Goal: Task Accomplishment & Management: Complete application form

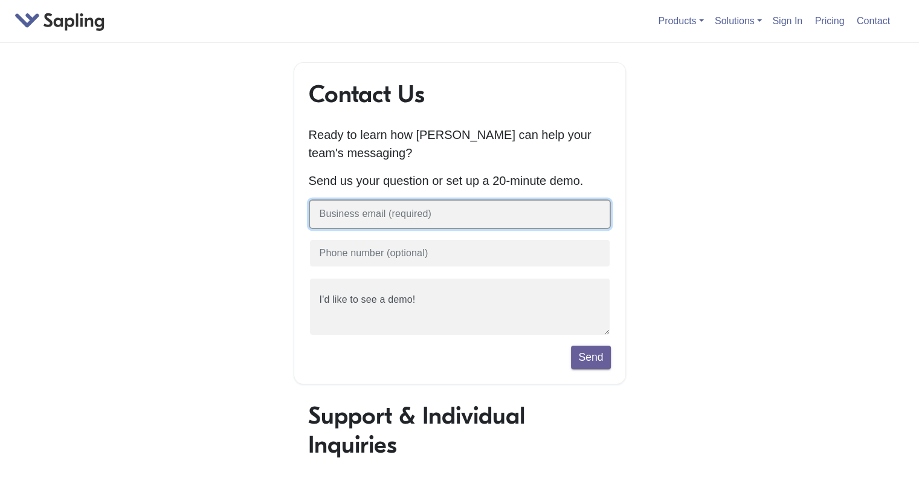
click at [572, 224] on input "text" at bounding box center [460, 214] width 302 height 30
type input "[EMAIL_ADDRESS][DOMAIN_NAME]"
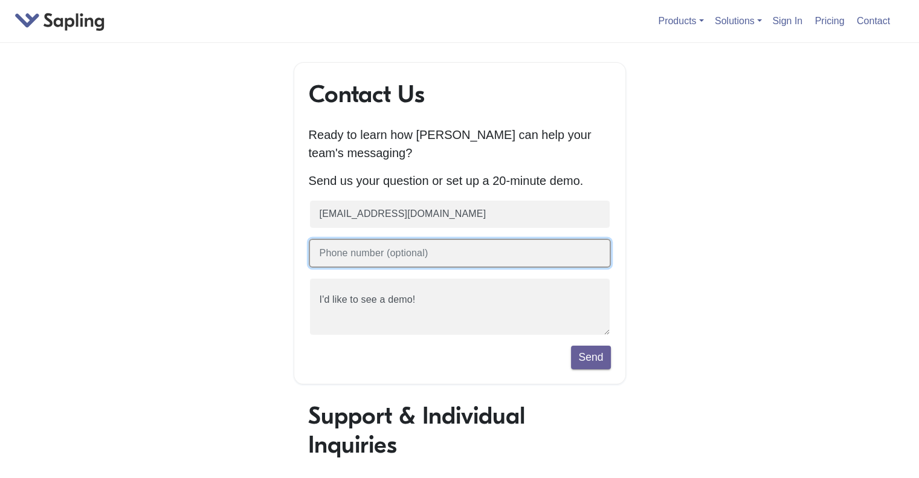
click at [563, 258] on input "text" at bounding box center [460, 254] width 302 height 30
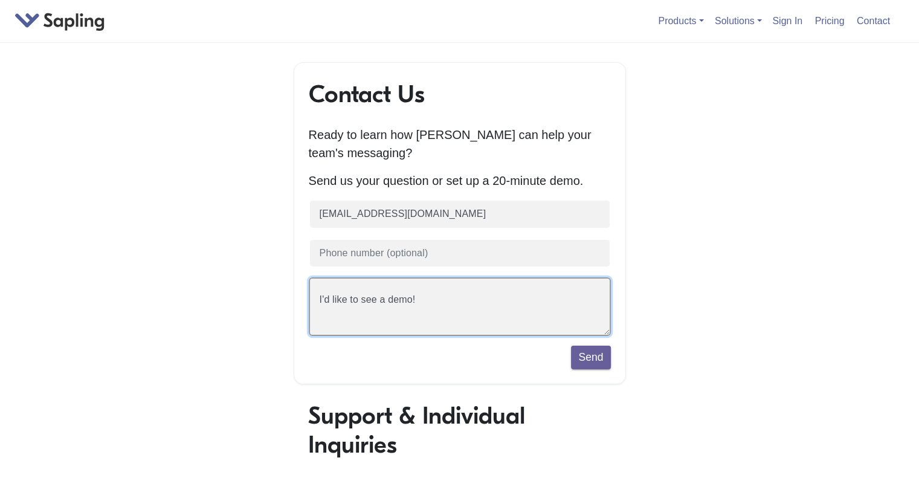
click at [520, 307] on textarea "I'd like to see a demo!" at bounding box center [460, 306] width 302 height 59
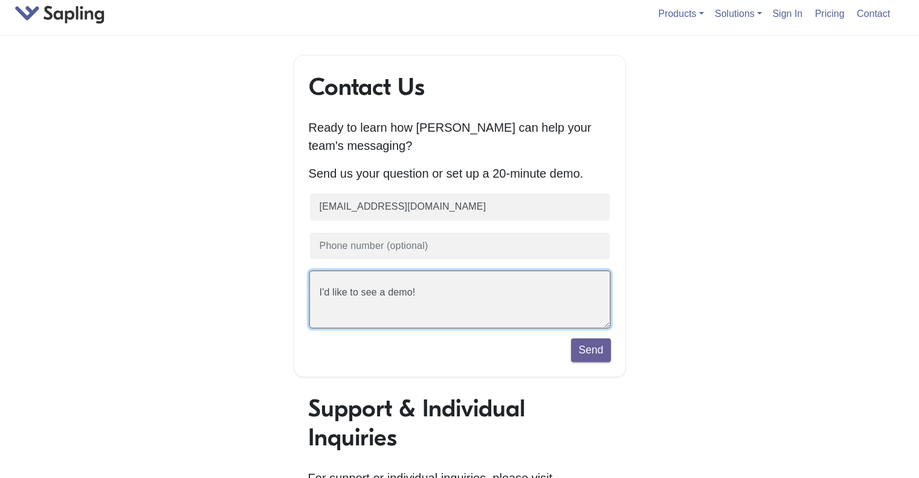
scroll to position [6, 0]
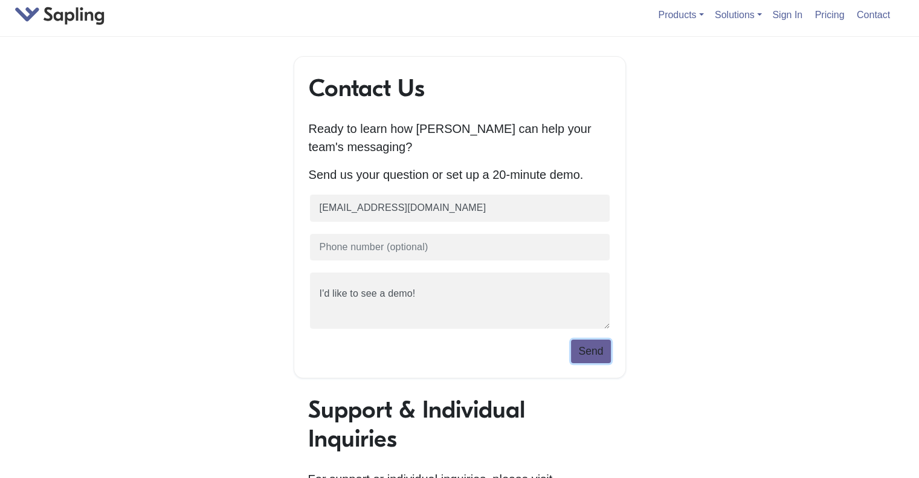
click at [586, 351] on button "Send" at bounding box center [590, 351] width 39 height 23
